Goal: Task Accomplishment & Management: Use online tool/utility

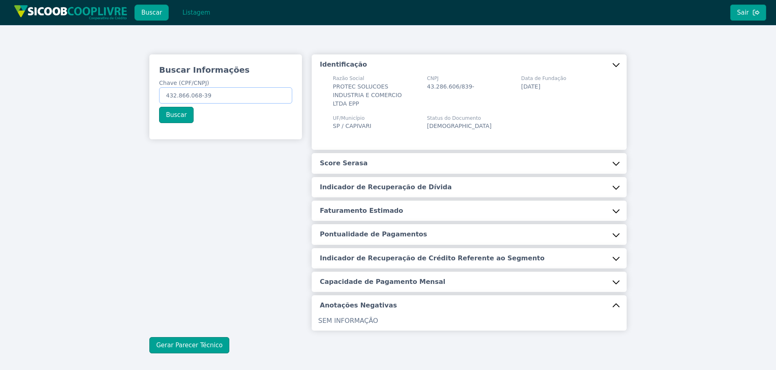
click at [30, 70] on div "Buscar Informações Chave (CPF/CNPJ) 432.866.068-39 Buscar Identificação Razão S…" at bounding box center [388, 203] width 776 height 357
paste input "133.020.448-44"
type input "133.020.448-44"
click at [175, 115] on button "Buscar" at bounding box center [176, 115] width 35 height 16
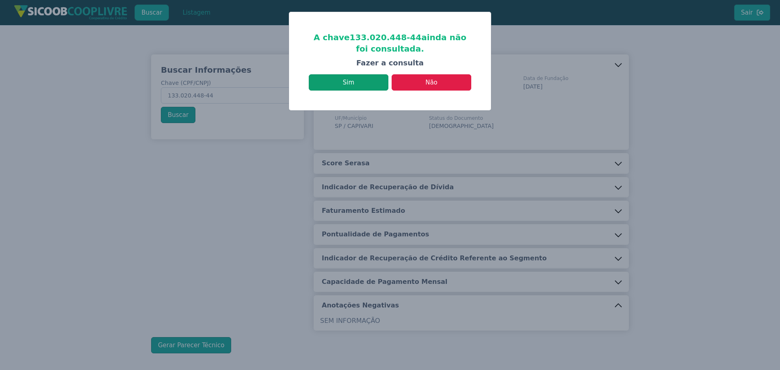
click at [372, 80] on button "Sim" at bounding box center [349, 82] width 80 height 16
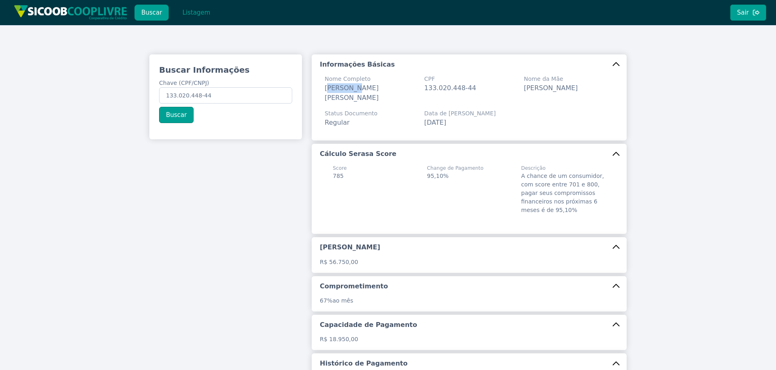
drag, startPoint x: 329, startPoint y: 86, endPoint x: 410, endPoint y: 95, distance: 81.4
click at [409, 95] on div "Nome Completo ANDERSON [PERSON_NAME]" at bounding box center [370, 89] width 90 height 28
click at [347, 116] on span "Status Documento" at bounding box center [351, 113] width 53 height 9
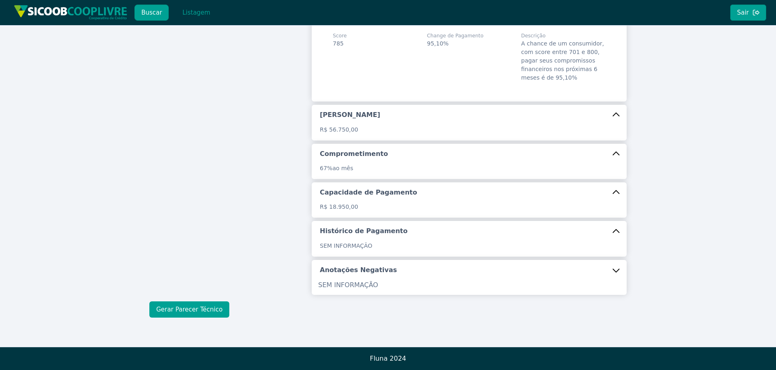
click at [204, 311] on button "Gerar Parecer Técnico" at bounding box center [189, 309] width 80 height 16
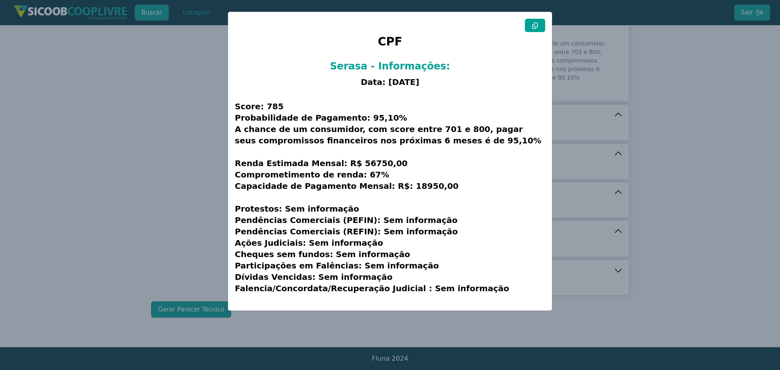
click at [534, 29] on button at bounding box center [535, 25] width 20 height 13
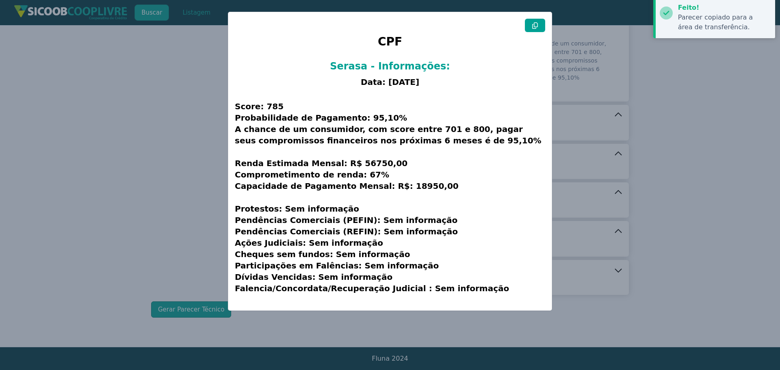
click at [534, 29] on button at bounding box center [535, 25] width 20 height 13
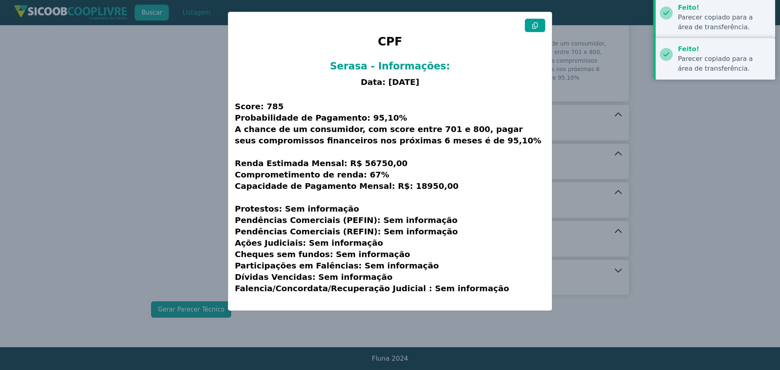
click at [534, 29] on button at bounding box center [535, 25] width 20 height 13
